Goal: Book appointment/travel/reservation

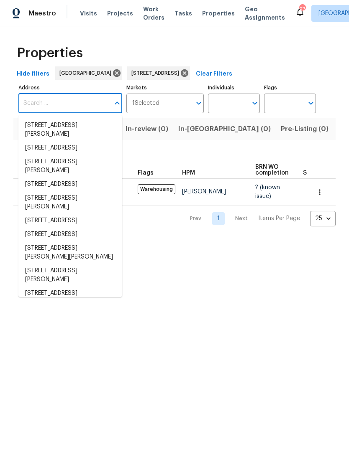
click at [50, 102] on input "Address" at bounding box center [63, 104] width 91 height 20
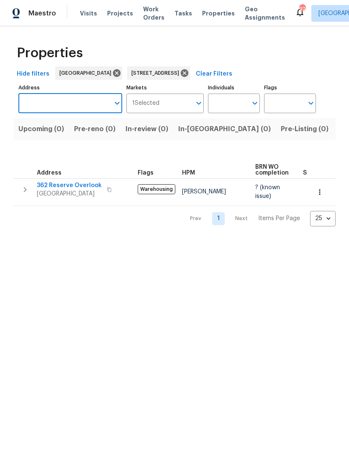
type input "[STREET_ADDRESS][PERSON_NAME]"
click at [78, 131] on li "[STREET_ADDRESS]" at bounding box center [70, 126] width 104 height 14
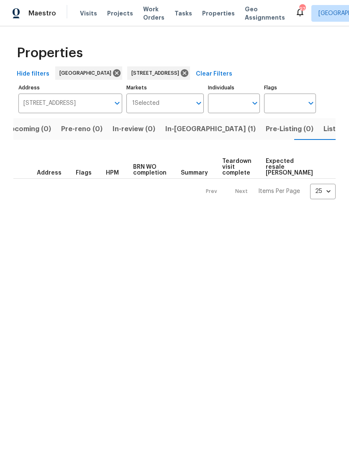
scroll to position [0, 13]
click at [176, 132] on span "In-[GEOGRAPHIC_DATA] (1)" at bounding box center [210, 129] width 90 height 12
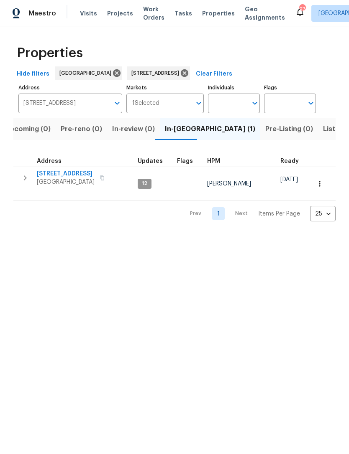
click at [86, 15] on span "Visits" at bounding box center [88, 13] width 17 height 8
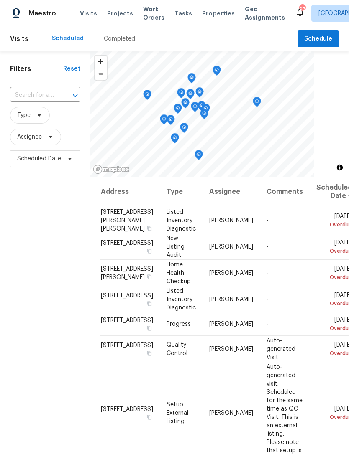
click at [42, 96] on input "text" at bounding box center [33, 95] width 47 height 13
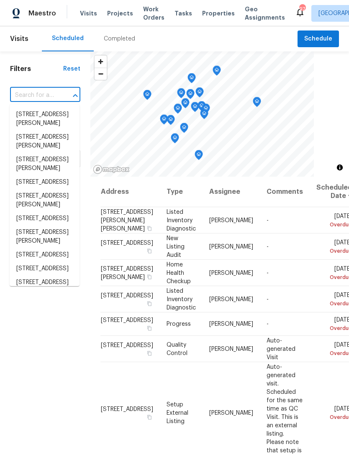
click at [36, 91] on input "text" at bounding box center [33, 95] width 47 height 13
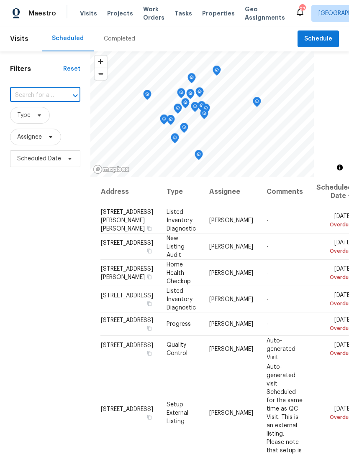
paste input "[STREET_ADDRESS][PERSON_NAME]"
type input "[STREET_ADDRESS][PERSON_NAME]"
click at [43, 115] on li "[STREET_ADDRESS][PERSON_NAME]" at bounding box center [45, 119] width 70 height 23
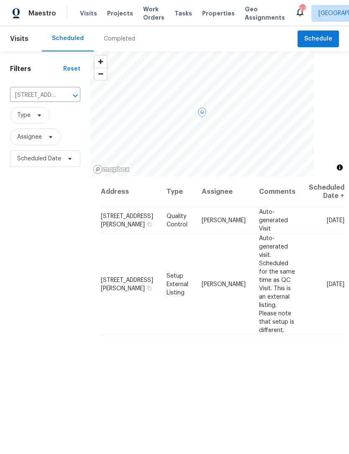
click at [0, 0] on icon at bounding box center [0, 0] width 0 height 0
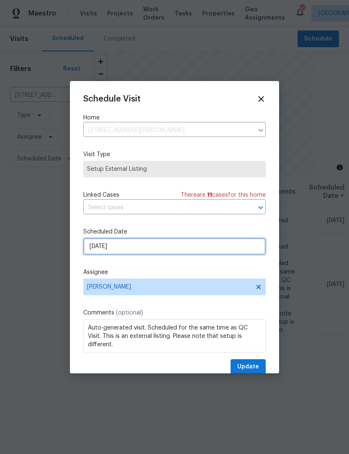
click at [116, 247] on input "[DATE]" at bounding box center [174, 246] width 182 height 17
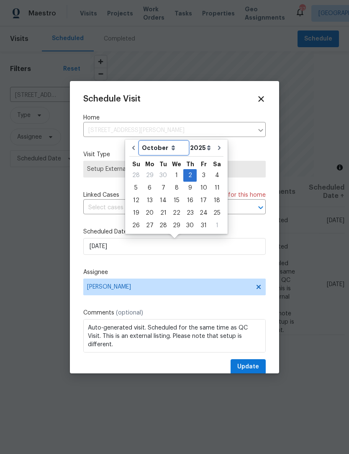
click at [171, 148] on select "September October November December" at bounding box center [164, 148] width 48 height 13
select select "8"
type input "[DATE]"
select select "8"
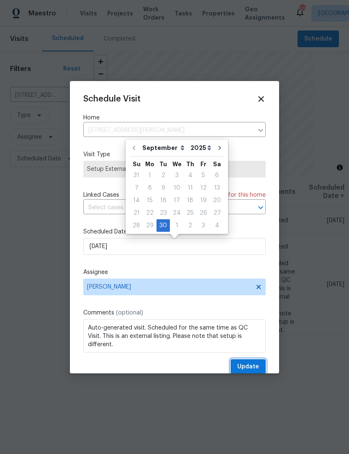
click at [244, 368] on span "Update" at bounding box center [248, 367] width 22 height 10
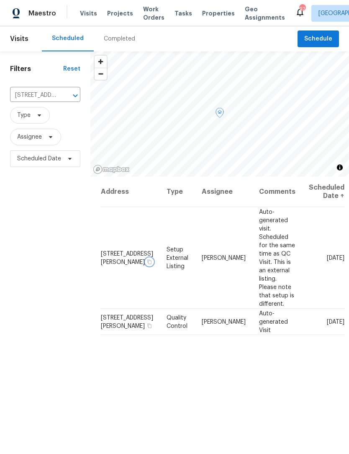
click at [147, 259] on icon "button" at bounding box center [149, 261] width 5 height 5
